Goal: Entertainment & Leisure: Consume media (video, audio)

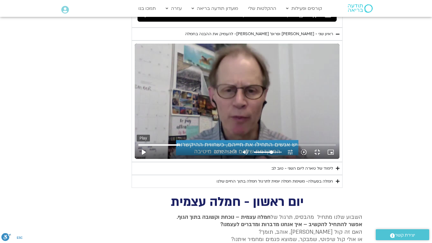
click at [137, 159] on button "play_arrow" at bounding box center [143, 151] width 13 height 13
click at [339, 135] on div "Skip Ad 5:56 pause 10:57 / 52:08 volume_up Mute tune Resolution Auto 720p slow_…" at bounding box center [237, 101] width 205 height 115
click at [339, 136] on div "Skip Ad 5:56 play_arrow 10:57 / 52:08 volume_up Mute tune Resolution Auto 720p …" at bounding box center [237, 101] width 205 height 115
click at [325, 146] on div "Skip Ad 5:56 pause 11:00 / 52:08 volume_up Mute tune Resolution Auto 720p slow_…" at bounding box center [237, 101] width 205 height 115
click at [325, 146] on div "Skip Ad 5:56 play_arrow 11:00 / 52:08 volume_up Mute tune Resolution Auto 720p …" at bounding box center [237, 101] width 205 height 115
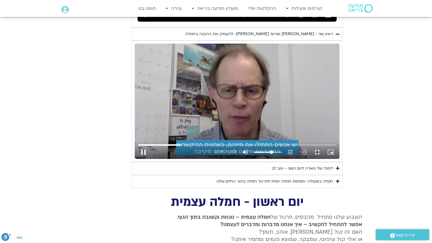
click at [301, 125] on div "Skip Ad 5:56 pause 11:05 / 52:08 volume_up Mute tune Resolution Auto 720p slow_…" at bounding box center [237, 101] width 205 height 115
click at [280, 152] on div "Skip Ad 5:56 play_arrow 11:05 / 52:08 volume_up Mute tune Resolution Auto 720p …" at bounding box center [237, 101] width 205 height 115
click at [312, 146] on div "Skip Ad 5:56 pause 11:09 / 52:08 volume_up Mute tune Resolution Auto 720p slow_…" at bounding box center [237, 101] width 205 height 115
click at [312, 146] on div "Skip Ad 5:56 play_arrow 11:09 / 52:08 volume_up Mute tune Resolution Auto 720p …" at bounding box center [237, 101] width 205 height 115
click at [138, 146] on input "Seek" at bounding box center [236, 144] width 197 height 3
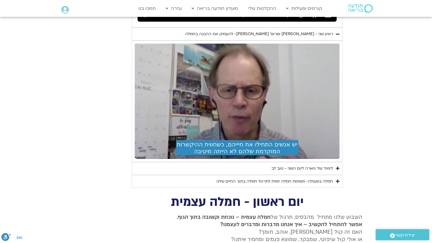
click at [315, 152] on div "Skip Ad 11:26 pause 11:38 / 52:08 volume_up Mute tune Resolution Auto 720p slow…" at bounding box center [237, 101] width 205 height 115
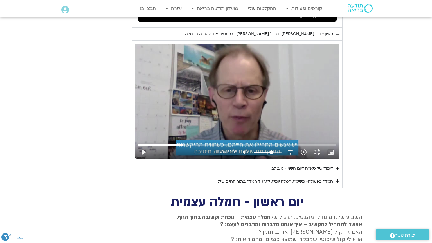
click at [319, 159] on div "Skip Ad 11:26 play_arrow 11:48 / 52:08 volume_up Mute tune Resolution Auto 720p…" at bounding box center [237, 101] width 205 height 115
click at [315, 148] on div "Skip Ad 11:26 pause 11:54 / 52:08 volume_up Mute tune Resolution Auto 720p slow…" at bounding box center [237, 101] width 205 height 115
click at [315, 148] on div "Skip Ad 11:26 play_arrow 11:55 / 52:08 volume_up Mute tune Resolution Auto 720p…" at bounding box center [237, 101] width 205 height 115
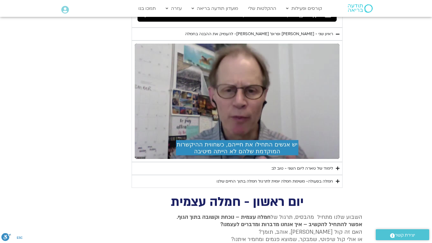
click at [315, 148] on div "Skip Ad 11:26 pause 11:55 / 52:08 volume_up Mute tune Resolution Auto 720p slow…" at bounding box center [237, 101] width 205 height 115
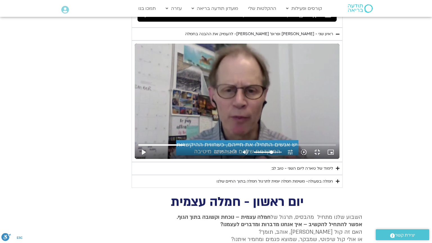
click at [315, 148] on div "Skip Ad 11:26 play_arrow 12:05 / 52:08 volume_up Mute tune Resolution Auto 720p…" at bounding box center [237, 101] width 205 height 115
click at [305, 137] on div "Skip Ad 11:26 pause 12:07 / 52:08 volume_up Mute tune Resolution Auto 720p slow…" at bounding box center [237, 101] width 205 height 115
click at [305, 137] on div "Skip Ad 11:26 play_arrow 12:08 / 52:08 volume_up Mute tune Resolution Auto 720p…" at bounding box center [237, 101] width 205 height 115
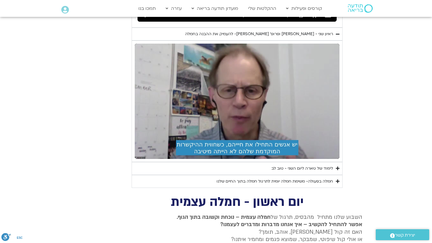
click at [305, 137] on div "Skip Ad 11:26 pause 12:08 / 52:08 volume_up Mute tune Resolution Auto 720p slow…" at bounding box center [237, 101] width 205 height 115
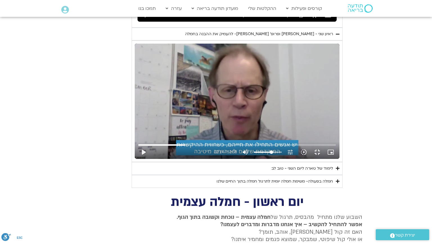
click at [305, 137] on div "Skip Ad 11:26 play_arrow 12:14 / 52:08 volume_up Mute tune Resolution Auto 720p…" at bounding box center [237, 101] width 205 height 115
click at [321, 115] on div "Skip Ad 11:26 pause 12:26 / 52:08 volume_up Mute tune Resolution Auto 720p slow…" at bounding box center [237, 101] width 205 height 115
click at [138, 146] on input "Seek" at bounding box center [236, 144] width 197 height 3
click at [317, 159] on div "Skip Ad 12:19 play_arrow 12:06 / 52:08 volume_up Mute tune Resolution Auto 720p…" at bounding box center [237, 101] width 205 height 115
click at [317, 159] on div "Skip Ad 12:19 pause 12:23 / 52:08 volume_up Mute tune Resolution Auto 720p slow…" at bounding box center [237, 101] width 205 height 115
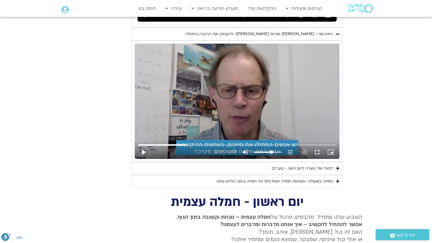
click at [317, 159] on div "Skip Ad 12:19 play_arrow 12:23 / 52:08 volume_up Mute tune Resolution Auto 720p…" at bounding box center [237, 101] width 205 height 115
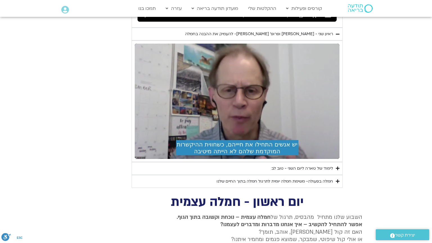
click at [317, 159] on div "Skip Ad 12:19 pause 12:23 / 52:08 volume_up Mute tune Resolution Auto 720p slow…" at bounding box center [237, 101] width 205 height 115
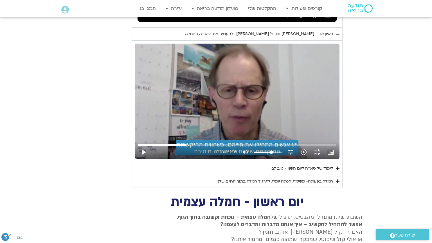
click at [295, 148] on div "Skip Ad 12:19 play_arrow 12:33 / 52:08 volume_up Mute tune Resolution Auto 720p…" at bounding box center [237, 101] width 205 height 115
click at [301, 159] on div "Skip Ad 12:19 pause 13:13 / 52:08 volume_up Mute tune Resolution Auto 720p slow…" at bounding box center [237, 101] width 205 height 115
click at [138, 146] on input "Seek" at bounding box center [236, 144] width 197 height 3
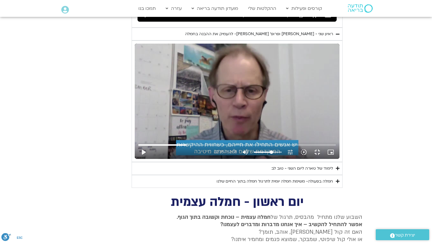
click at [339, 159] on div "Skip Ad 13:24 play_arrow 12:35 / 52:08 volume_up Mute tune Resolution Auto 720p…" at bounding box center [237, 101] width 205 height 115
click at [335, 158] on div "Skip Ad 13:24 pause 12:55 / 52:08 volume_up Mute tune Resolution Auto 720p slow…" at bounding box center [237, 101] width 205 height 115
click at [332, 145] on div "Skip Ad 13:24 play_arrow 12:55 / 52:08 volume_up Mute tune Resolution Auto 720p…" at bounding box center [237, 101] width 205 height 115
click at [329, 159] on div "Skip Ad 13:24 pause 13:00 / 52:08 volume_up Mute tune Resolution Auto 720p slow…" at bounding box center [237, 101] width 205 height 115
click at [329, 159] on div "Skip Ad 13:24 play_arrow 13:00 / 52:08 volume_up Mute tune Resolution Auto 720p…" at bounding box center [237, 101] width 205 height 115
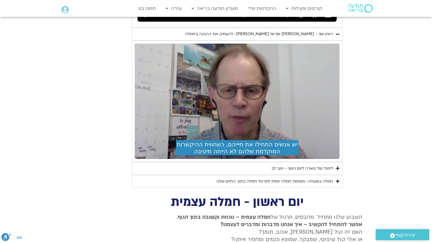
click at [329, 159] on div "Skip Ad 13:24 pause 13:00 / 52:08 volume_up Mute tune Resolution Auto 720p slow…" at bounding box center [237, 101] width 205 height 115
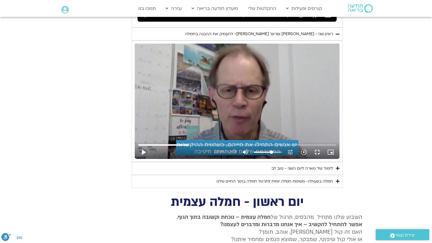
click at [329, 159] on div "Skip Ad 13:24 play_arrow 13:09 / 52:08 volume_up Mute tune Resolution Auto 720p…" at bounding box center [237, 101] width 205 height 115
click at [338, 147] on div "Skip Ad 13:24 pause 13:11 / 52:08 volume_up Mute tune Resolution Auto 720p slow…" at bounding box center [237, 101] width 205 height 115
click at [338, 147] on div "Skip Ad 13:24 play_arrow 13:11 / 52:08 volume_up Mute tune Resolution Auto 720p…" at bounding box center [237, 101] width 205 height 115
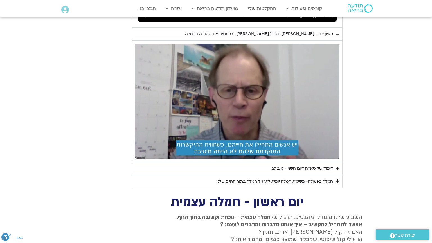
click at [338, 147] on div "Skip Ad 13:24 pause 13:11 / 52:08 volume_up Mute tune Resolution Auto 720p slow…" at bounding box center [237, 101] width 205 height 115
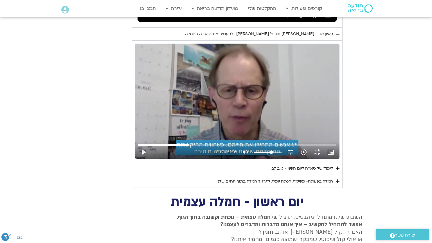
click at [338, 147] on div "Skip Ad 13:24 play_arrow 13:17 / 52:08 volume_up Mute tune Resolution Auto 720p…" at bounding box center [237, 101] width 205 height 115
click at [339, 142] on div "Skip Ad 13:24 pause 13:21 / 52:08 volume_up Mute tune Resolution Auto 720p slow…" at bounding box center [237, 101] width 205 height 115
click at [339, 142] on div "Skip Ad 13:24 play_arrow 13:21 / 52:08 volume_up Mute tune Resolution Auto 720p…" at bounding box center [237, 101] width 205 height 115
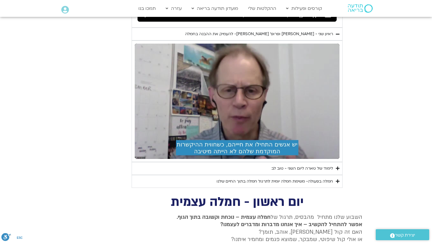
click at [339, 142] on div "Skip Ad 13:24 pause 13:23 / 52:08 volume_up Mute tune Resolution Auto 720p slow…" at bounding box center [237, 101] width 205 height 115
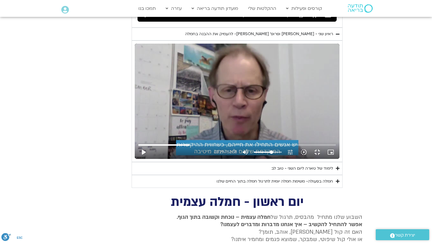
click at [339, 142] on div "Skip Ad 13:24 play_arrow 13:29 / 52:08 volume_up Mute tune Resolution Auto 720p…" at bounding box center [237, 101] width 205 height 115
click at [138, 146] on input "Seek" at bounding box center [236, 144] width 197 height 3
click at [339, 133] on div "Skip Ad 14:06 pause 13:31 / 52:08 volume_up Mute tune Resolution Auto 720p slow…" at bounding box center [237, 101] width 205 height 115
click at [339, 133] on div "Skip Ad 14:06 play_arrow 13:31 / 52:08 volume_up Mute tune Resolution Auto 720p…" at bounding box center [237, 101] width 205 height 115
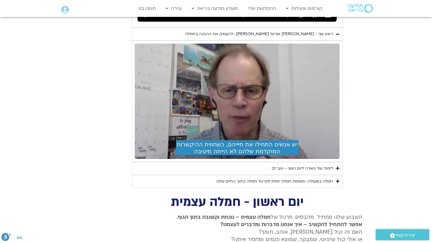
click at [339, 133] on div "Skip Ad 14:06 pause 13:31 / 52:08 volume_up Mute tune Resolution Auto 720p slow…" at bounding box center [237, 101] width 205 height 115
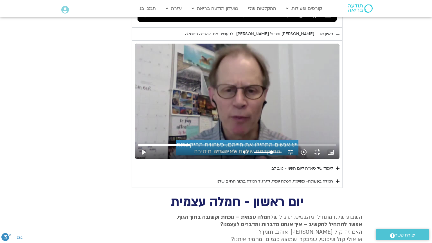
click at [339, 133] on div "Skip Ad 14:06 play_arrow 13:34 / 52:08 volume_up Mute tune Resolution Auto 720p…" at bounding box center [237, 101] width 205 height 115
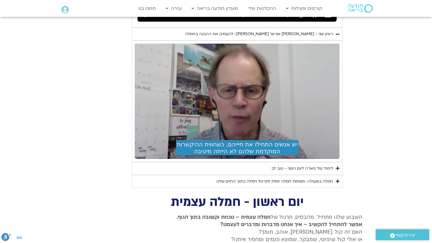
click at [339, 133] on div "Skip Ad 14:06 pause 13:34 / 52:08 volume_up Mute tune Resolution Auto 720p slow…" at bounding box center [237, 101] width 205 height 115
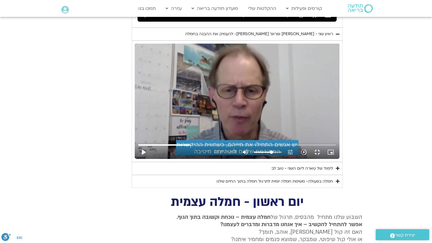
click at [339, 133] on div "Skip Ad 14:06 play_arrow 13:37 / 52:08 volume_up Mute tune Resolution Auto 720p…" at bounding box center [237, 101] width 205 height 115
click at [339, 136] on div "Skip Ad 14:06 pause 13:39 / 52:08 volume_up Mute tune Resolution Auto 720p slow…" at bounding box center [237, 101] width 205 height 115
click at [339, 136] on div "Skip Ad 14:06 play_arrow 13:40 / 52:08 volume_up Mute tune Resolution Auto 720p…" at bounding box center [237, 101] width 205 height 115
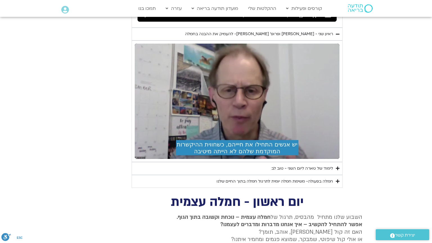
click at [339, 136] on div "Skip Ad 14:06 pause 13:40 / 52:08 volume_up Mute tune Resolution Auto 720p slow…" at bounding box center [237, 101] width 205 height 115
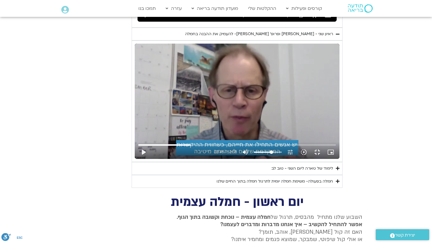
click at [339, 136] on div "Skip Ad 14:06 play_arrow 13:46 / 52:08 volume_up Mute tune Resolution Auto 720p…" at bounding box center [237, 101] width 205 height 115
click at [339, 134] on div "Skip Ad 14:06 pause 13:49 / 52:08 volume_up Mute tune Resolution Auto 720p slow…" at bounding box center [237, 101] width 205 height 115
click at [339, 134] on div "Skip Ad 14:06 play_arrow 13:49 / 52:08 volume_up Mute tune Resolution Auto 720p…" at bounding box center [237, 101] width 205 height 115
click at [328, 117] on div "Skip Ad 14:06 pause 13:52 / 52:08 volume_up Mute tune Resolution Auto 720p slow…" at bounding box center [237, 101] width 205 height 115
click at [328, 117] on div "Skip Ad 14:06 play_arrow 13:52 / 52:08 volume_up Mute tune Resolution Auto 720p…" at bounding box center [237, 101] width 205 height 115
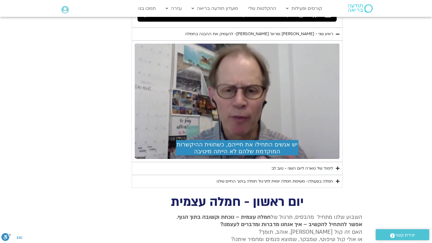
click at [338, 102] on div "Skip Ad 14:06 pause 13:57 / 52:08 volume_up Mute tune Resolution Auto 720p slow…" at bounding box center [237, 101] width 205 height 115
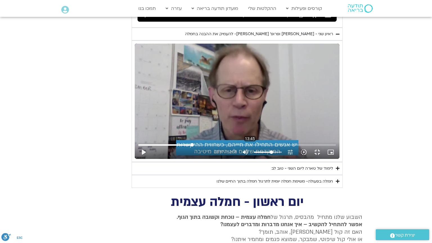
click at [138, 146] on input "Seek" at bounding box center [236, 144] width 197 height 3
click at [296, 153] on div "Skip Ad 13:41 play_arrow 13:32 / 52:08 volume_up Mute tune Resolution Auto 720p…" at bounding box center [237, 101] width 205 height 115
click at [135, 159] on div "Skip Ad 1:34 pause 14:01 / 52:08 volume_up Mute tune Resolution Auto 720p slow_…" at bounding box center [237, 101] width 205 height 115
type input "842.055867"
